Goal: Check status: Check status

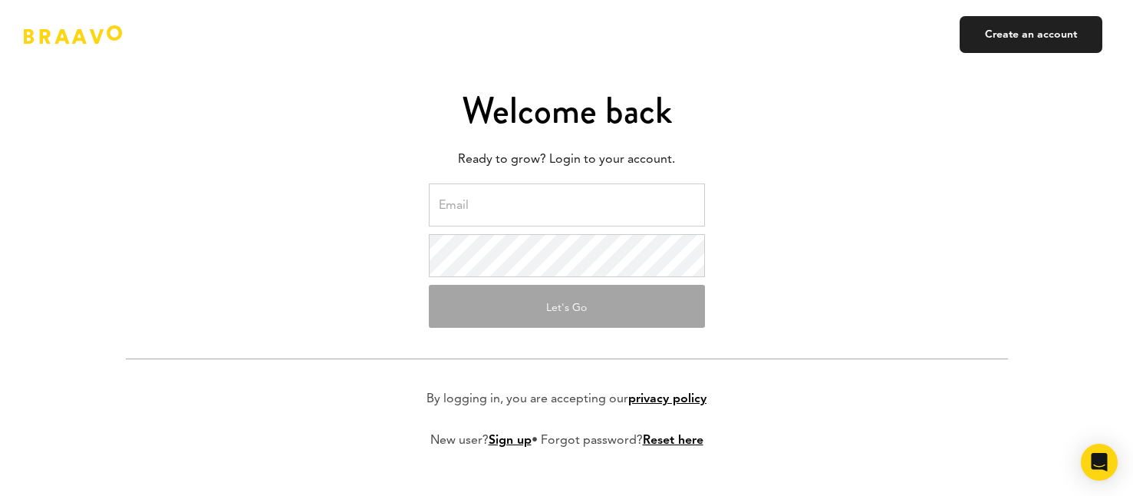
click at [562, 201] on input "email" at bounding box center [567, 204] width 276 height 43
type input "[PERSON_NAME][EMAIL_ADDRESS][DOMAIN_NAME]"
click at [549, 288] on button "Let's Go" at bounding box center [567, 306] width 276 height 43
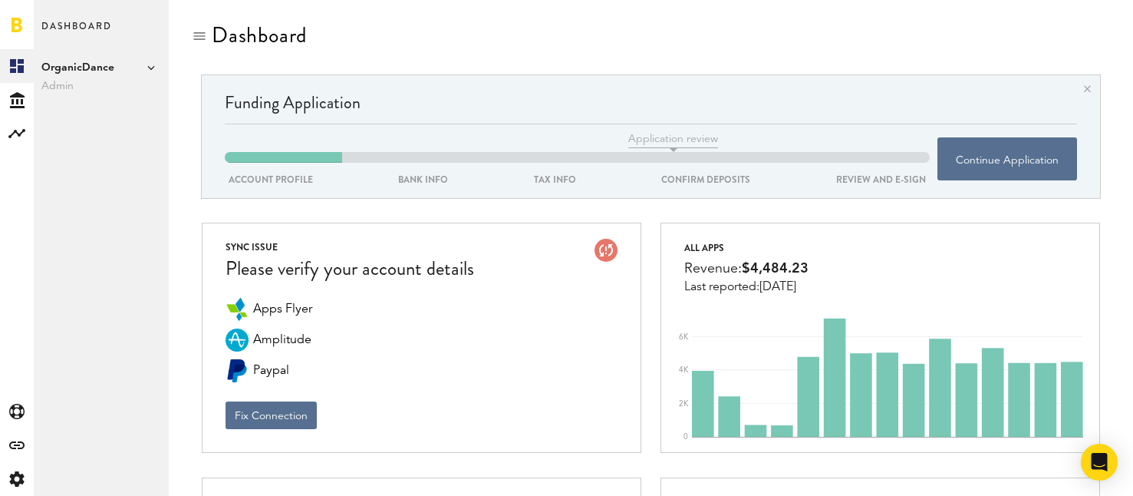
click at [124, 68] on span "OrganicDance" at bounding box center [101, 67] width 120 height 18
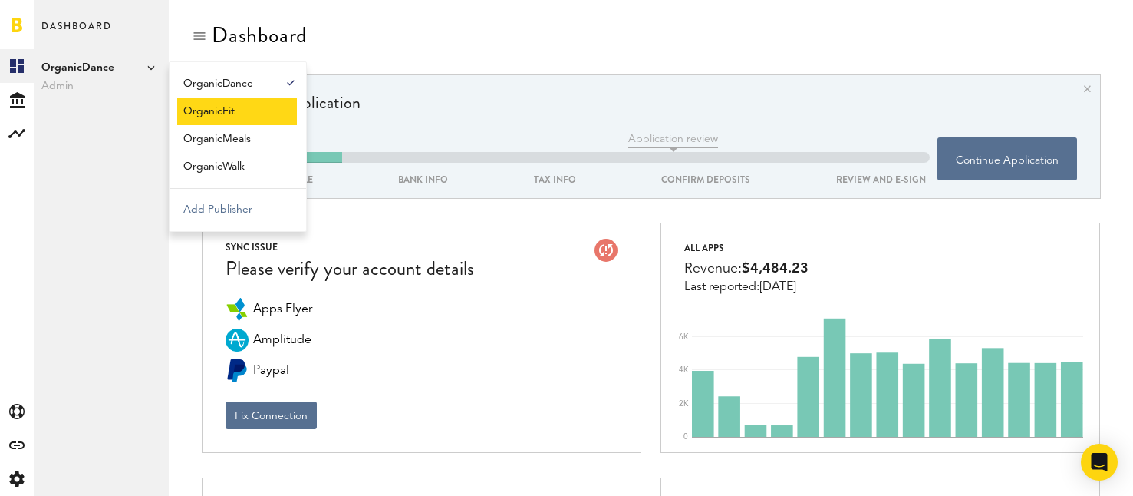
click at [210, 107] on link "OrganicFit" at bounding box center [237, 111] width 120 height 28
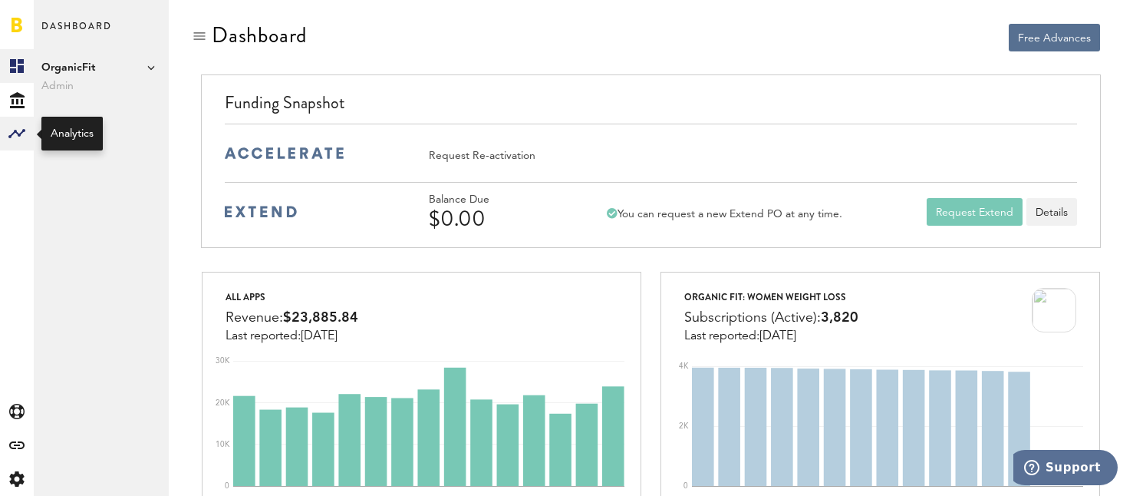
click at [16, 130] on icon at bounding box center [16, 133] width 17 height 9
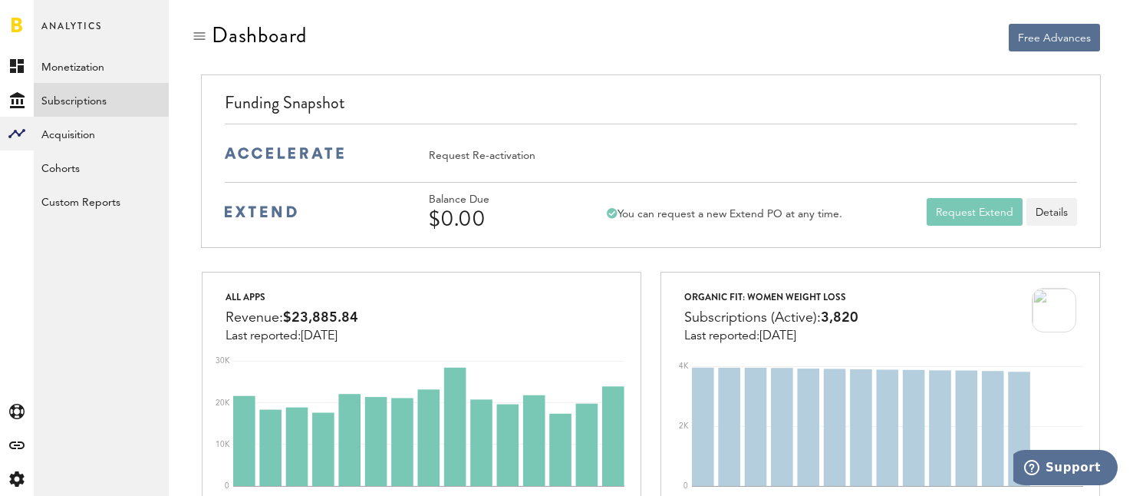
click at [68, 96] on link "Subscriptions" at bounding box center [101, 100] width 135 height 34
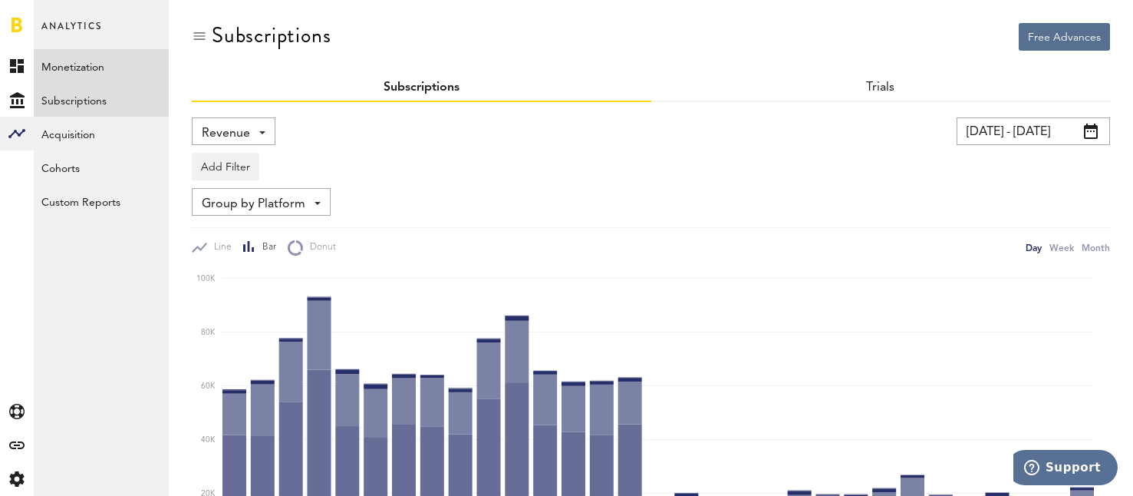
click at [60, 63] on link "Monetization" at bounding box center [101, 66] width 135 height 34
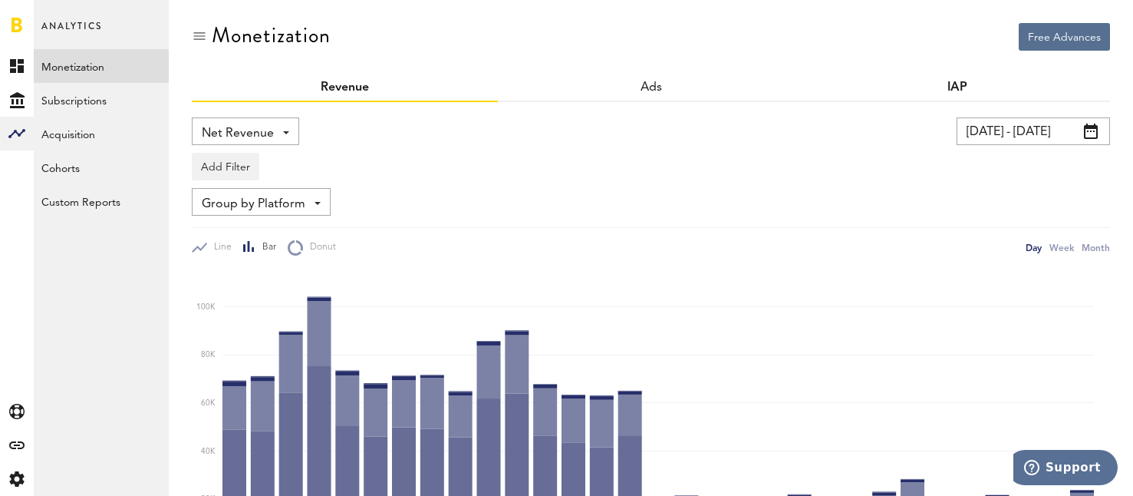
click at [960, 81] on link "IAP" at bounding box center [958, 87] width 20 height 12
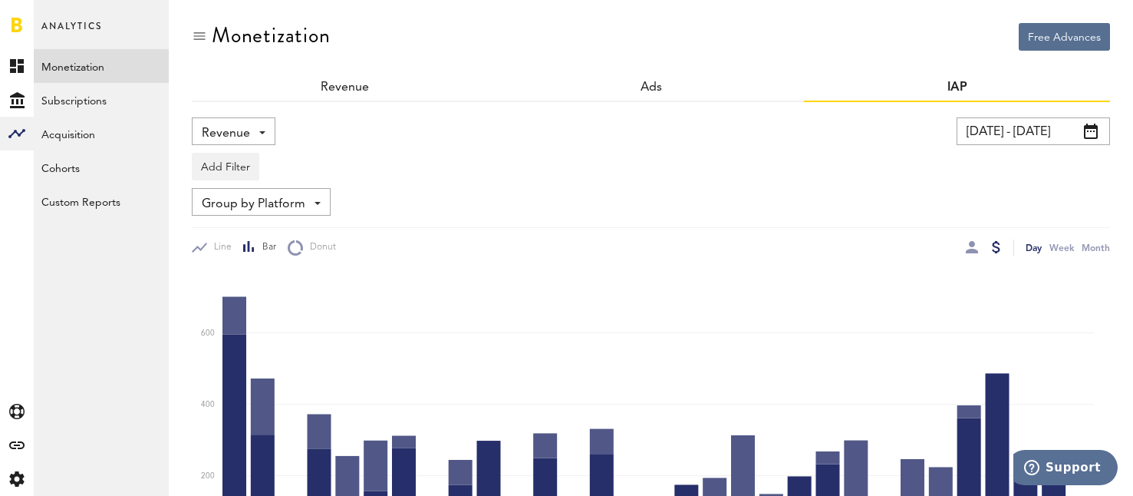
click at [1096, 132] on span at bounding box center [1091, 131] width 14 height 15
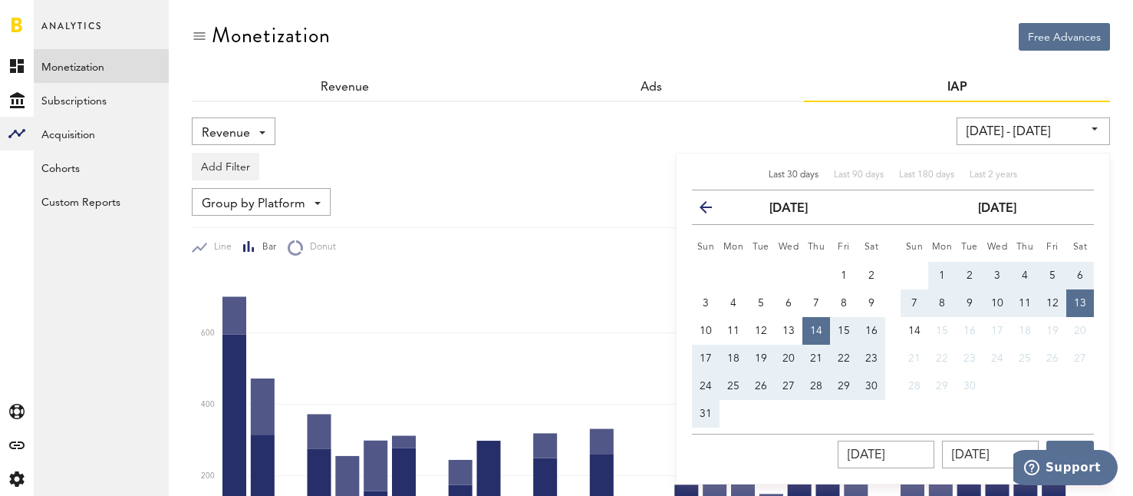
click at [943, 270] on span "1" at bounding box center [942, 275] width 6 height 11
type input "09/01/25 - 09/01/25"
type input "09/01/2025"
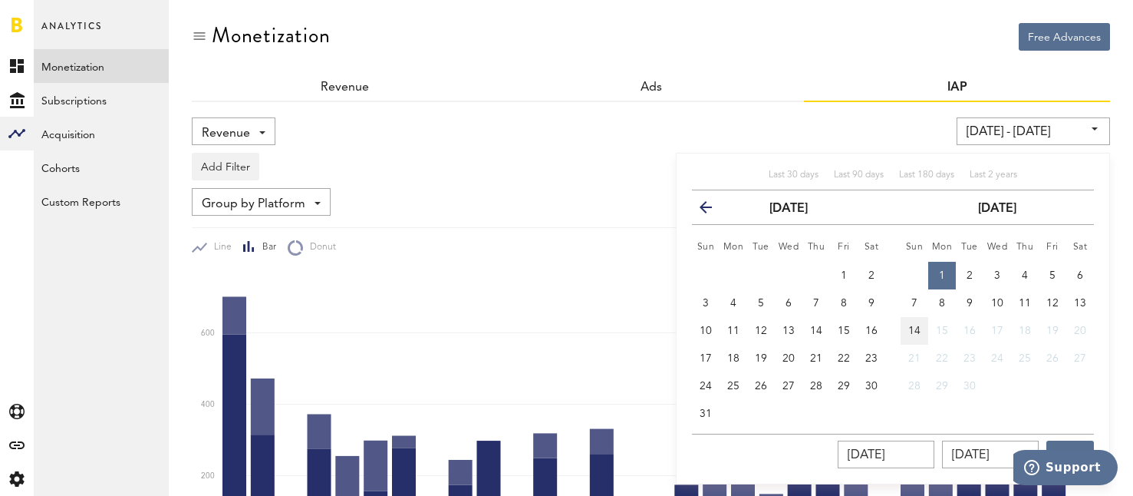
click at [915, 336] on button "14" at bounding box center [915, 331] width 28 height 28
type input "09/01/25 - 09/14/25"
type input "09/14/2025"
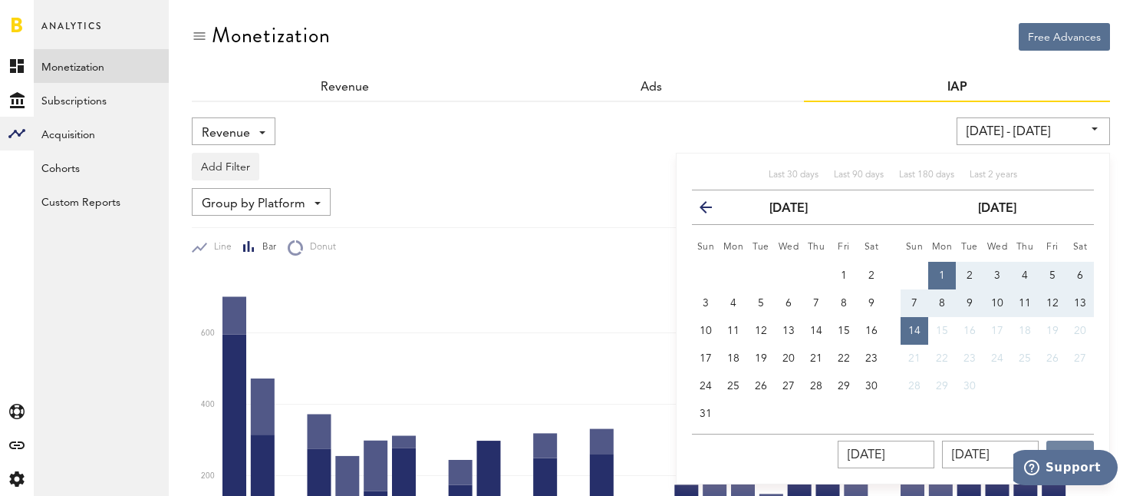
click at [1072, 441] on button "Apply" at bounding box center [1070, 454] width 48 height 28
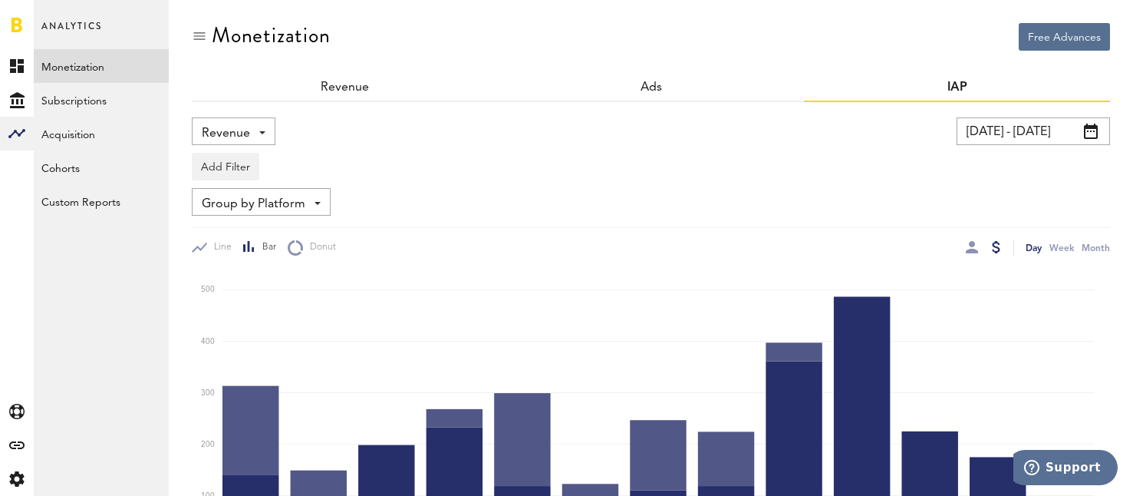
click at [928, 175] on div "Add Filter Platforms Apps" at bounding box center [651, 162] width 918 height 35
click at [302, 201] on span "Group by Platform" at bounding box center [254, 204] width 104 height 26
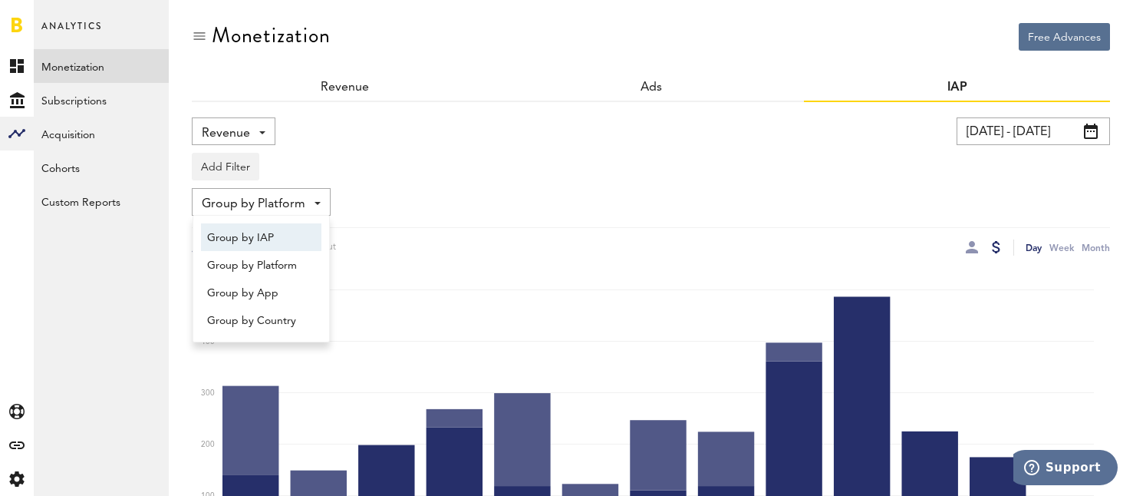
click at [259, 233] on span "Group by IAP" at bounding box center [261, 238] width 108 height 26
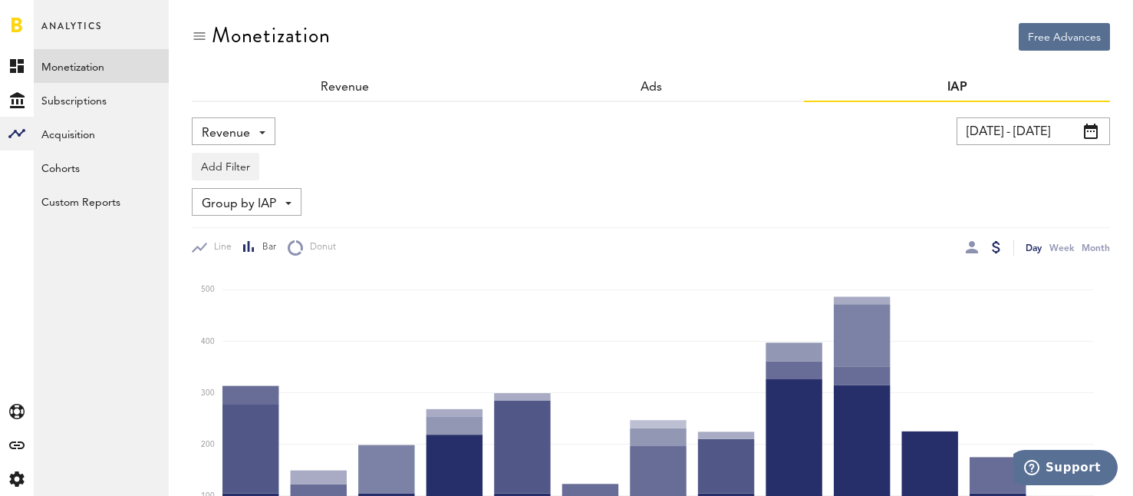
scroll to position [414, 0]
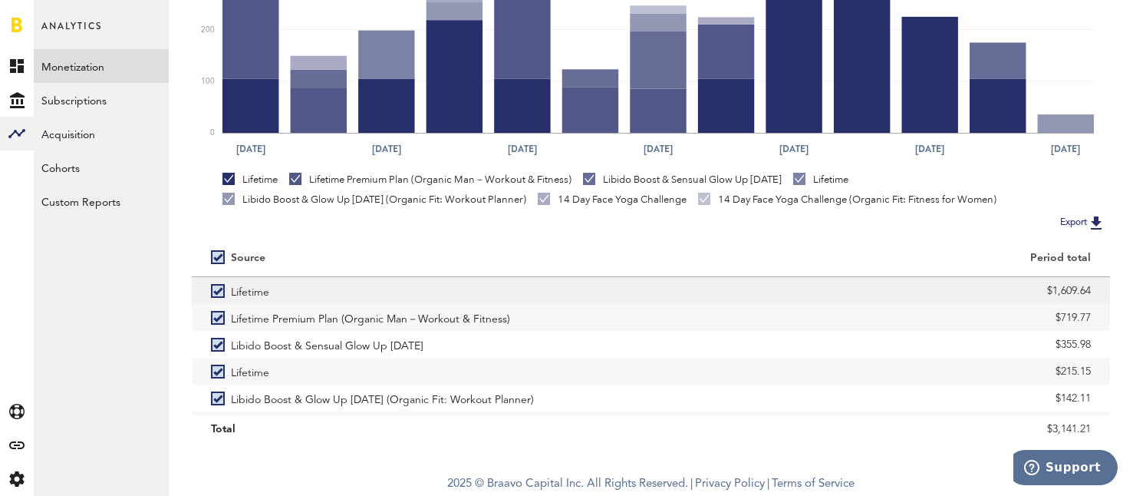
click at [957, 281] on div "$1,609.64" at bounding box center [881, 290] width 421 height 23
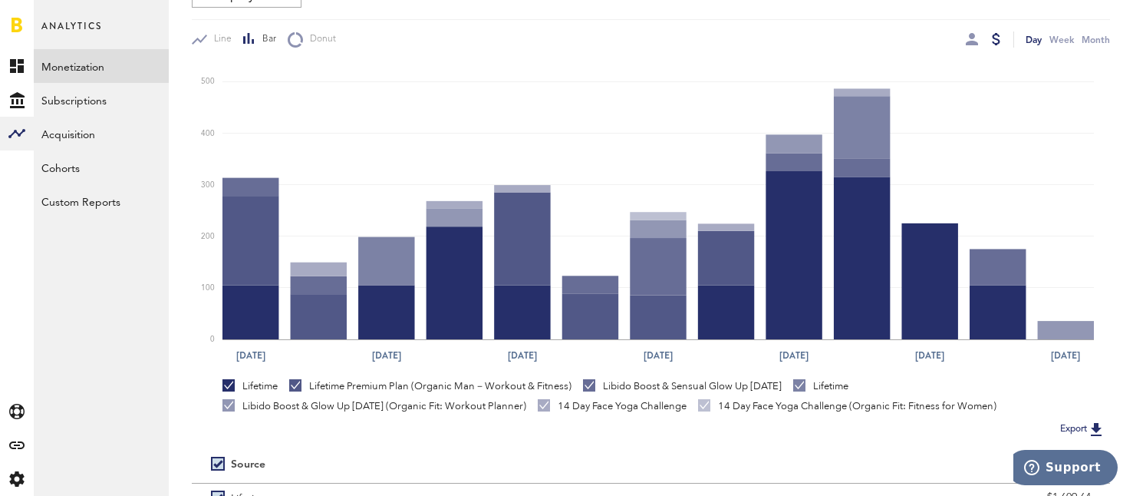
scroll to position [149, 0]
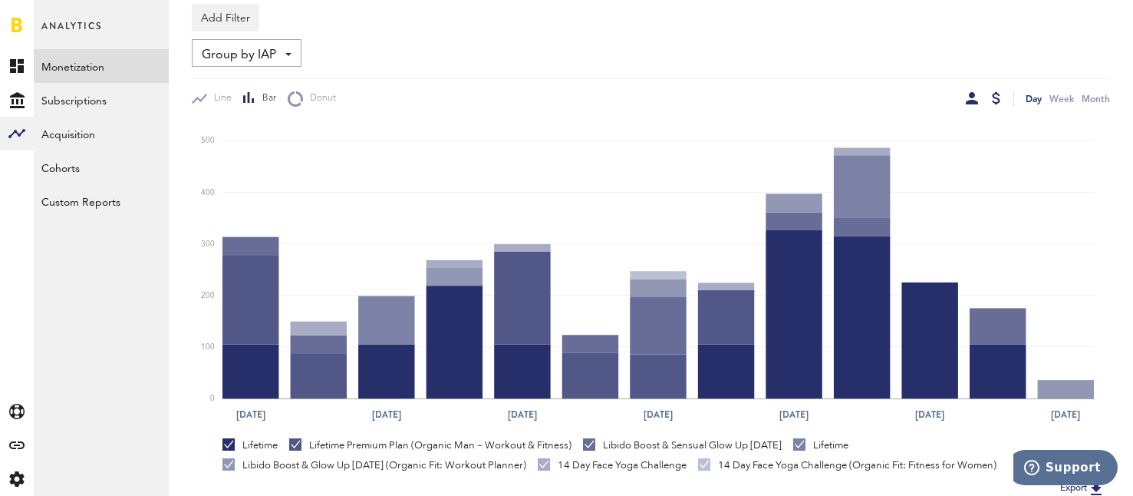
click at [972, 99] on div at bounding box center [972, 98] width 12 height 12
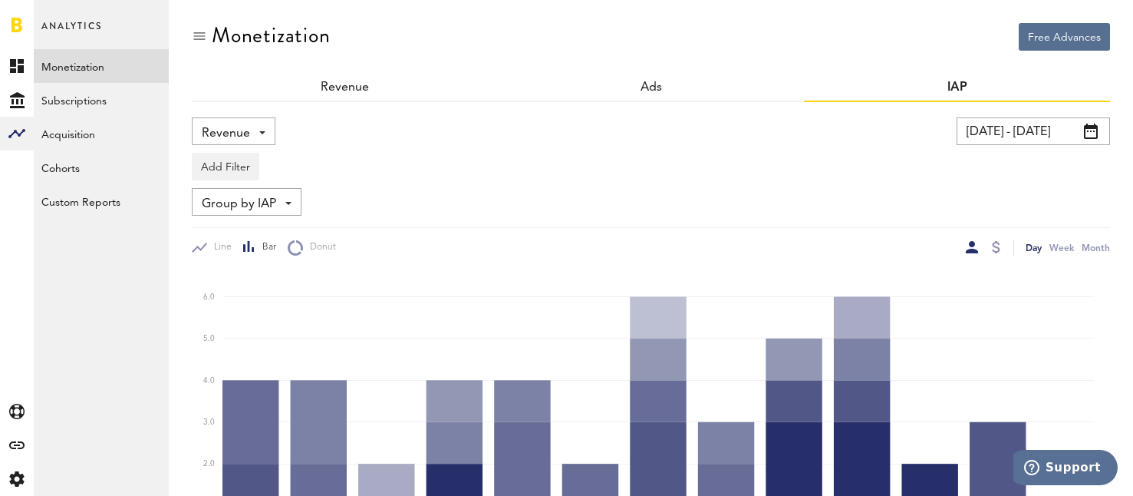
click at [1089, 129] on span at bounding box center [1091, 131] width 14 height 15
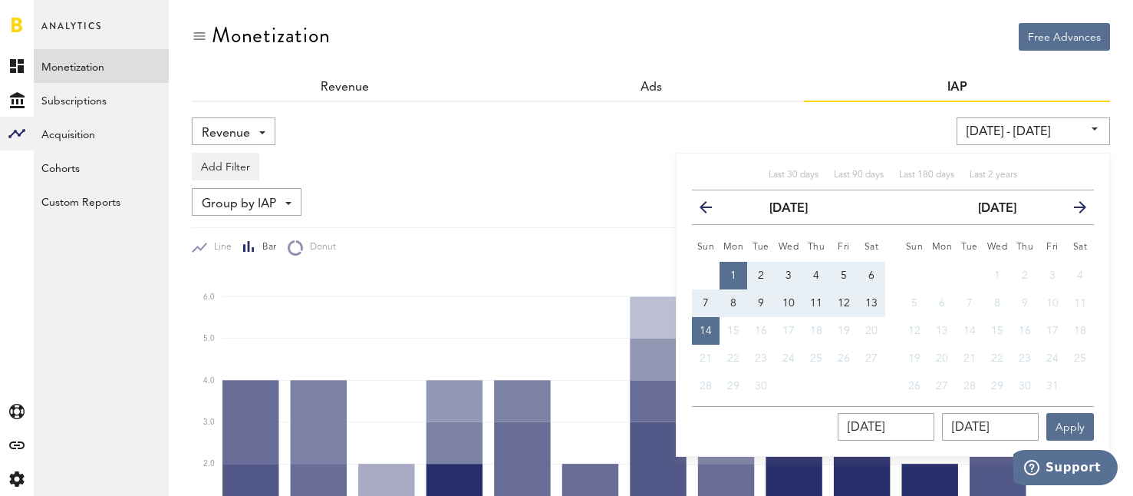
click at [707, 326] on span "14" at bounding box center [706, 330] width 12 height 11
type input "09/14/25 - 09/14/25"
type input "09/14/2025"
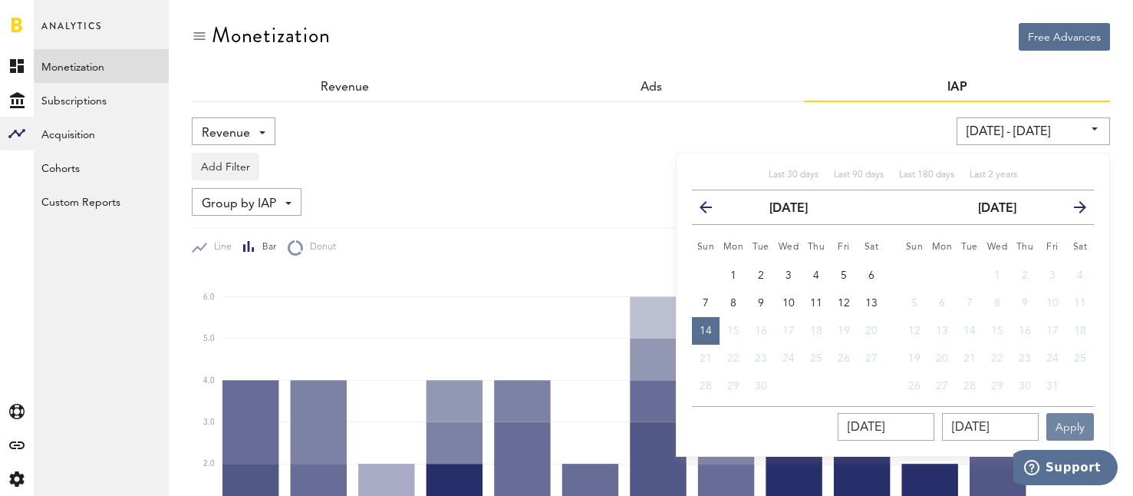
click at [1066, 425] on button "Apply" at bounding box center [1070, 427] width 48 height 28
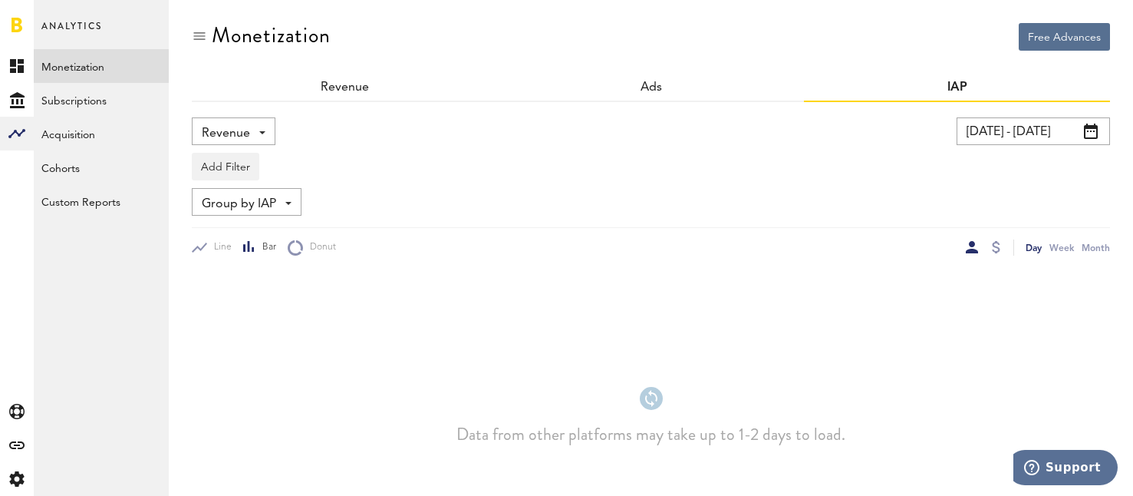
click at [1071, 117] on input "09/14/25 - 09/14/25" at bounding box center [1033, 131] width 153 height 28
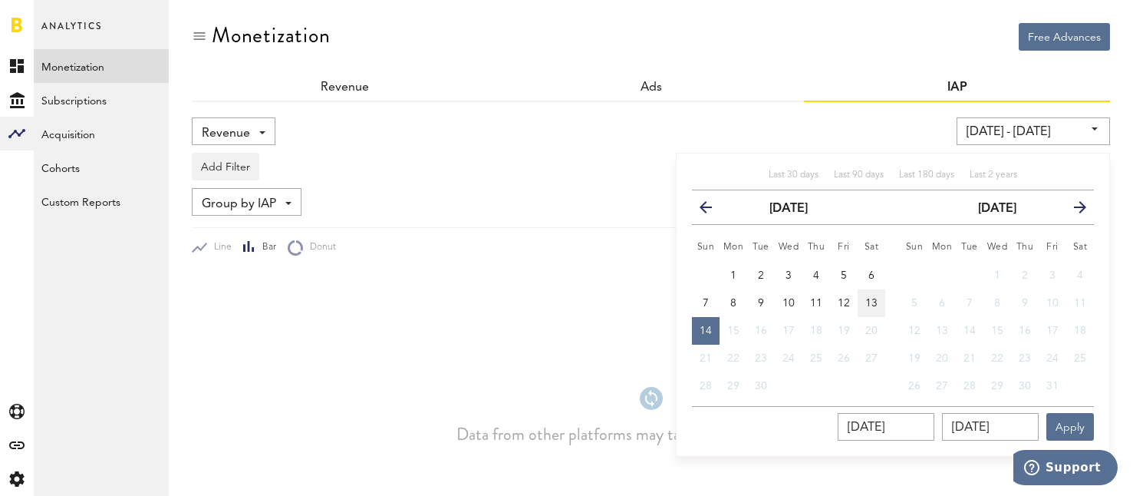
click at [868, 305] on span "13" at bounding box center [871, 303] width 12 height 11
type input "09/13/25 - 09/13/25"
type input "09/13/2025"
click at [1073, 423] on button "Apply" at bounding box center [1070, 427] width 48 height 28
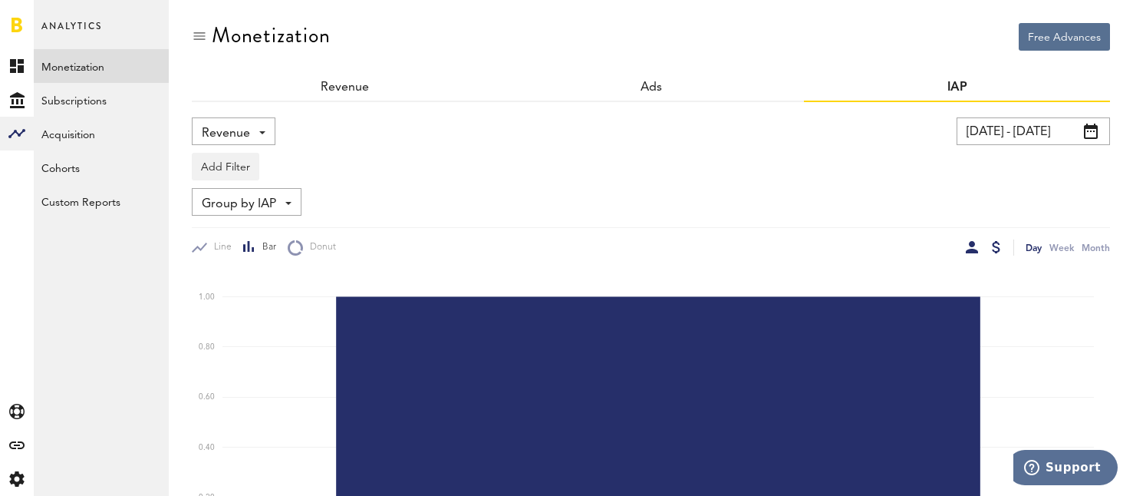
click at [994, 241] on div at bounding box center [996, 247] width 8 height 12
